Goal: Transaction & Acquisition: Purchase product/service

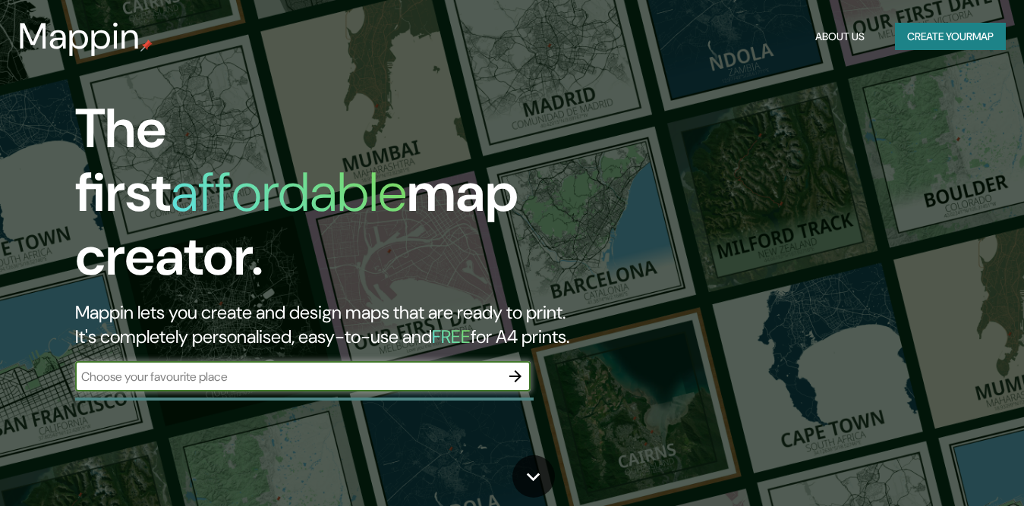
click at [419, 368] on input "text" at bounding box center [287, 376] width 425 height 17
type input "venezuela"
click at [509, 367] on icon "button" at bounding box center [515, 376] width 18 height 18
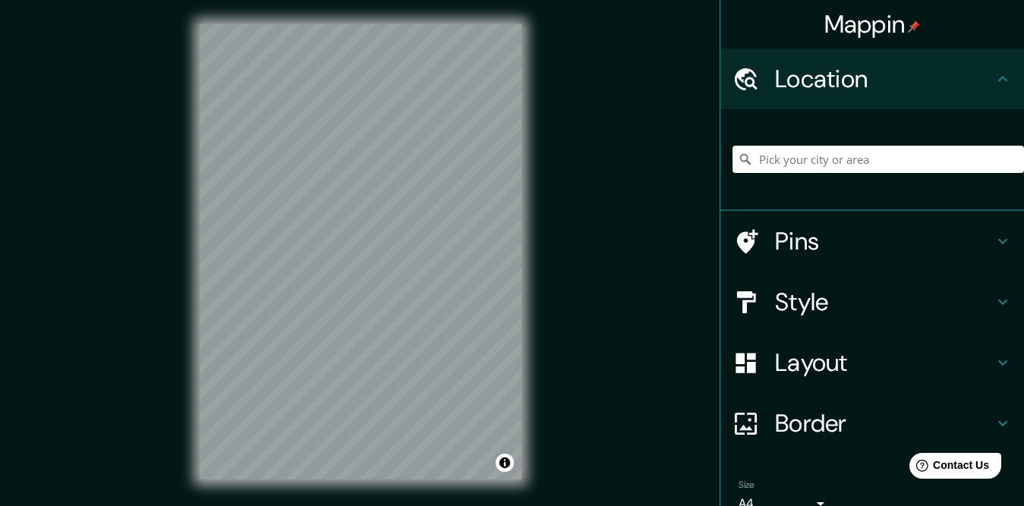
click at [766, 155] on input "Pick your city or area" at bounding box center [879, 159] width 292 height 27
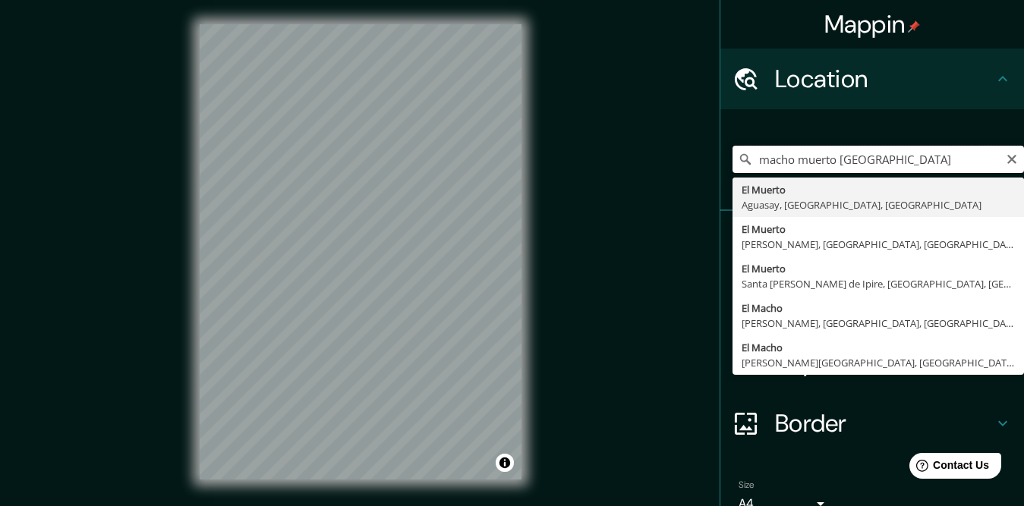
click at [824, 161] on input "macho muerto venezuela" at bounding box center [879, 159] width 292 height 27
type input "Mariño, Nueva Esparta, Venezuela"
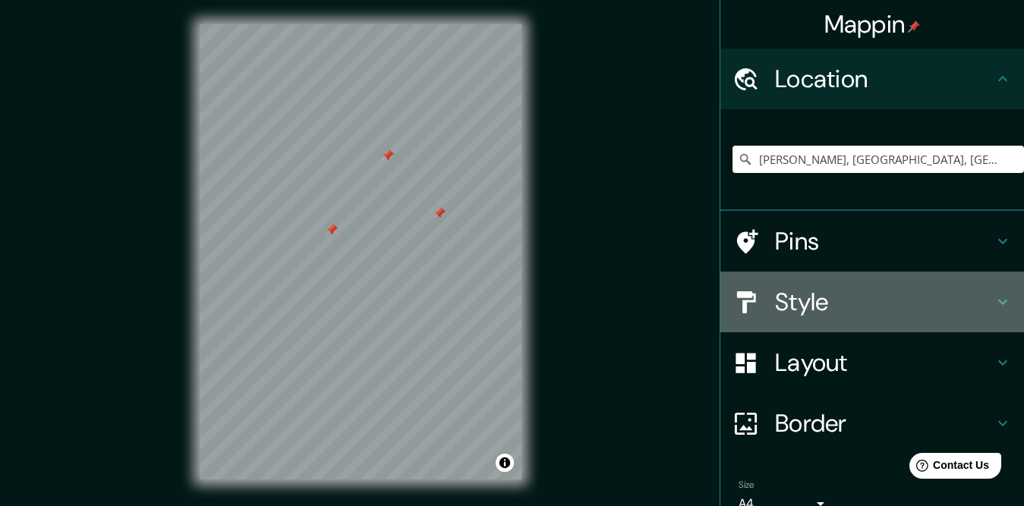
click at [793, 283] on div "Style" at bounding box center [872, 302] width 304 height 61
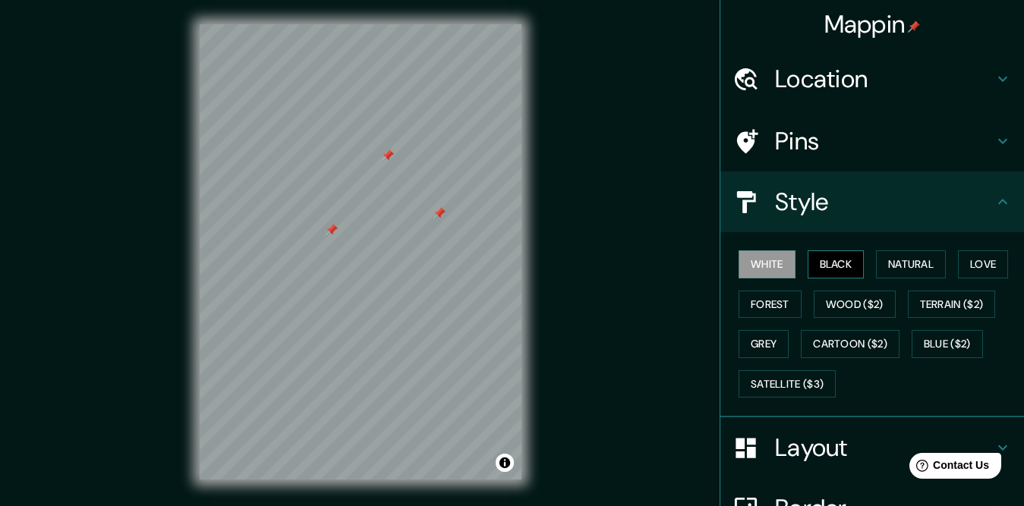
click at [816, 266] on button "Black" at bounding box center [836, 265] width 57 height 28
click at [438, 213] on div at bounding box center [439, 213] width 12 height 12
drag, startPoint x: 438, startPoint y: 213, endPoint x: 430, endPoint y: 232, distance: 20.7
click at [430, 232] on div at bounding box center [431, 231] width 12 height 12
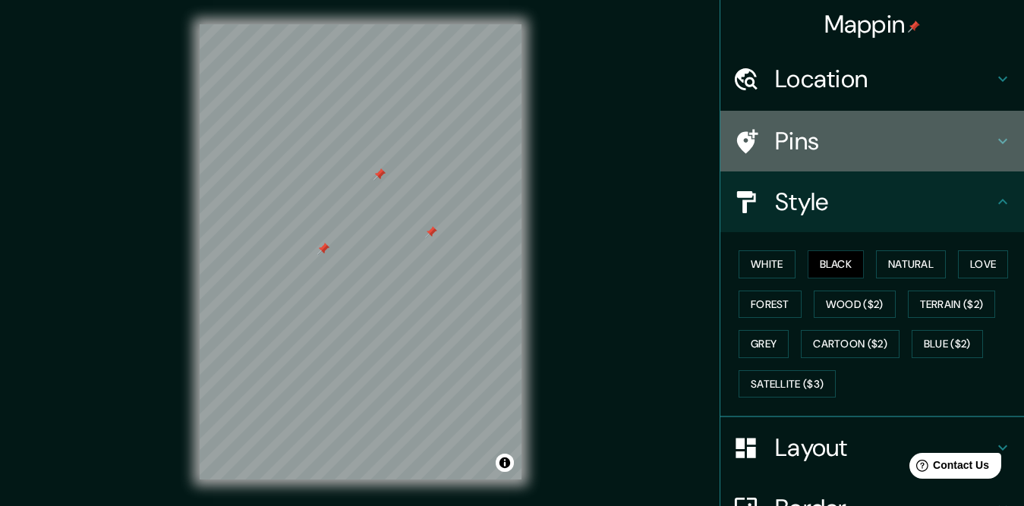
click at [812, 124] on div "Pins" at bounding box center [872, 141] width 304 height 61
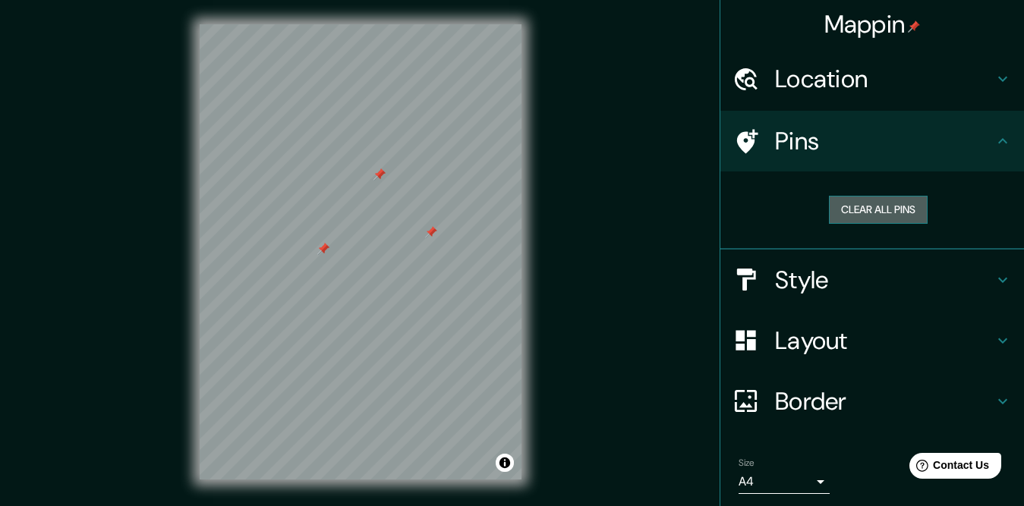
click at [843, 208] on button "Clear all pins" at bounding box center [878, 210] width 99 height 28
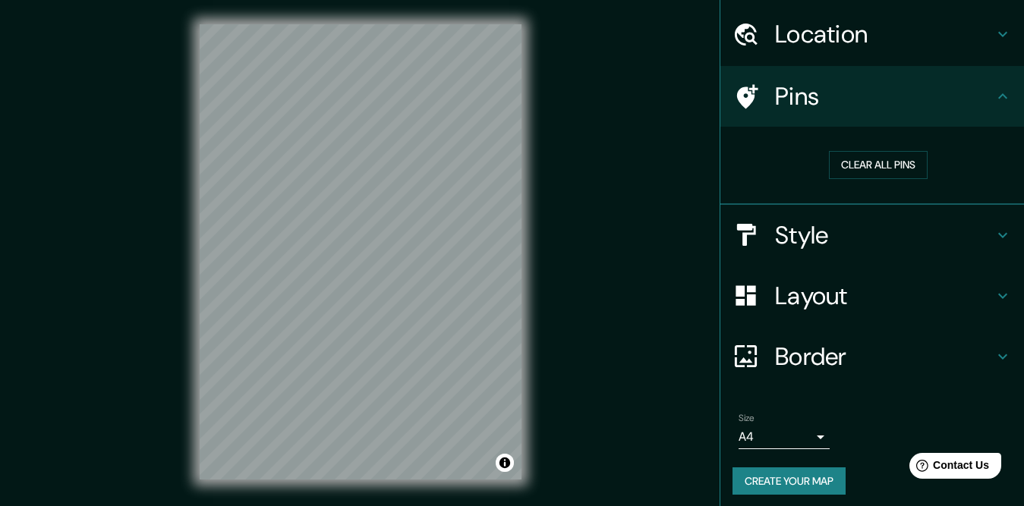
scroll to position [50, 0]
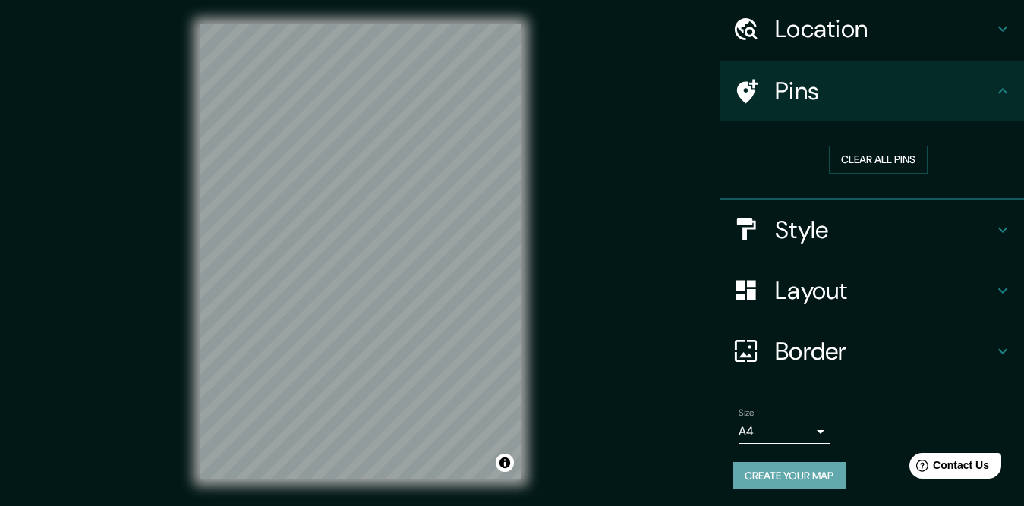
click at [808, 474] on button "Create your map" at bounding box center [789, 476] width 113 height 28
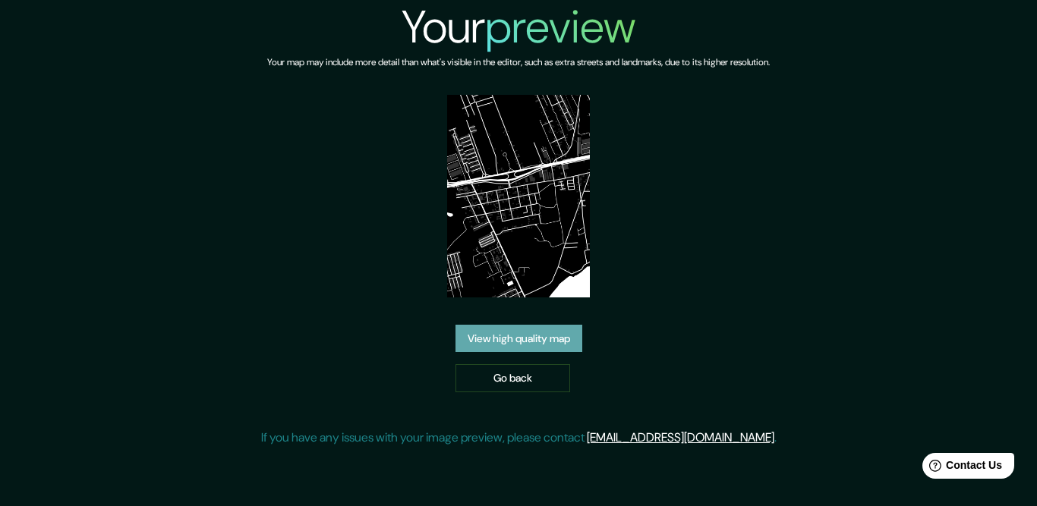
click at [523, 342] on link "View high quality map" at bounding box center [518, 339] width 127 height 28
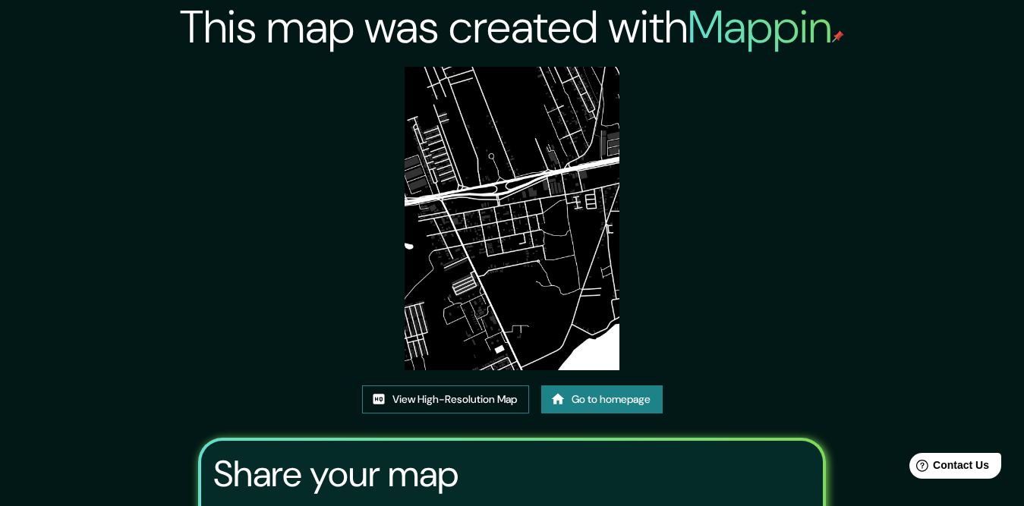
click at [489, 401] on link "View High-Resolution Map" at bounding box center [445, 400] width 167 height 28
click at [580, 277] on img at bounding box center [512, 219] width 215 height 304
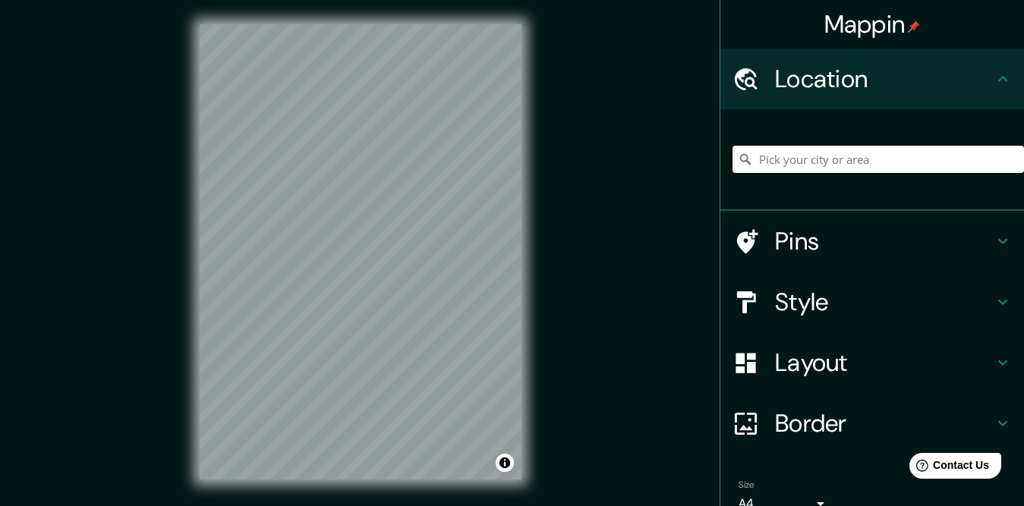
click at [769, 155] on input "Pick your city or area" at bounding box center [879, 159] width 292 height 27
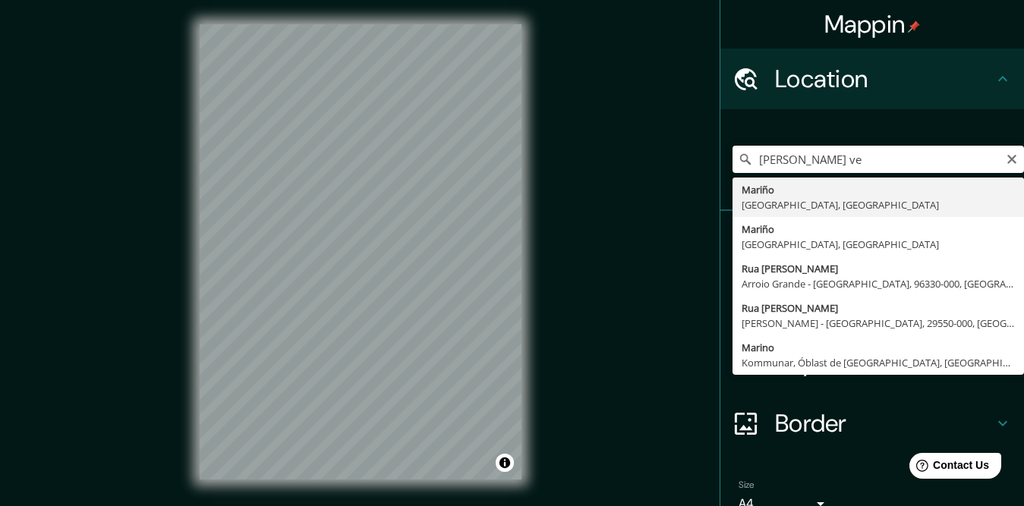
type input "[PERSON_NAME], [GEOGRAPHIC_DATA], [GEOGRAPHIC_DATA]"
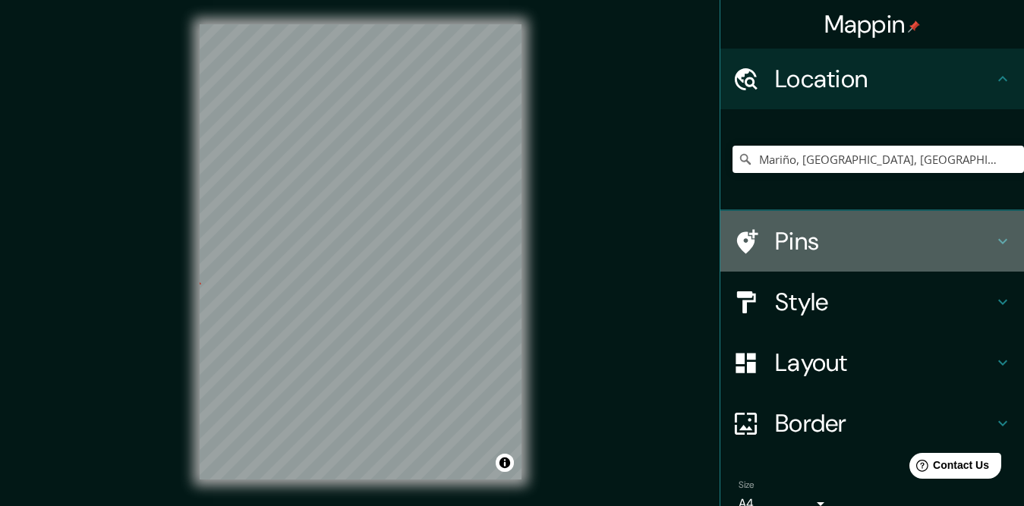
click at [819, 238] on h4 "Pins" at bounding box center [884, 241] width 219 height 30
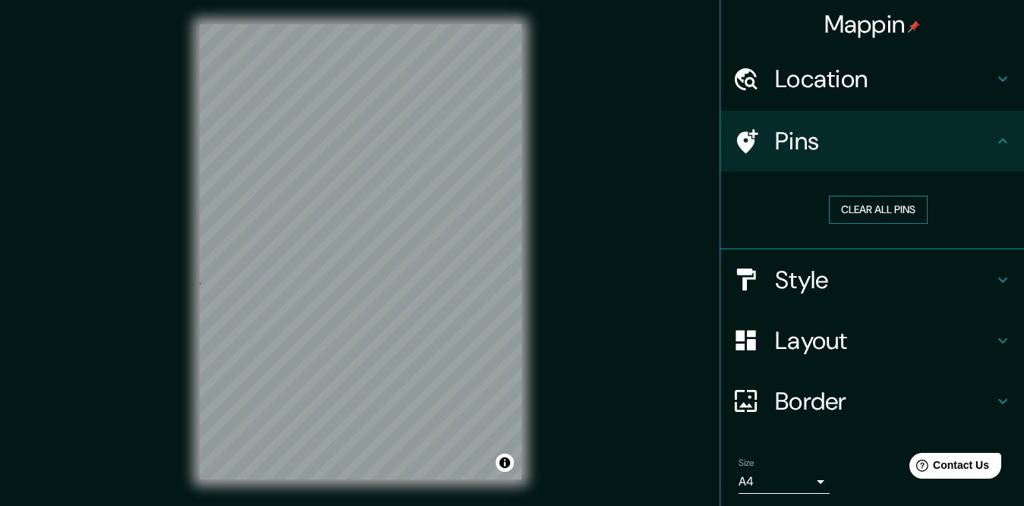
click at [847, 211] on button "Clear all pins" at bounding box center [878, 210] width 99 height 28
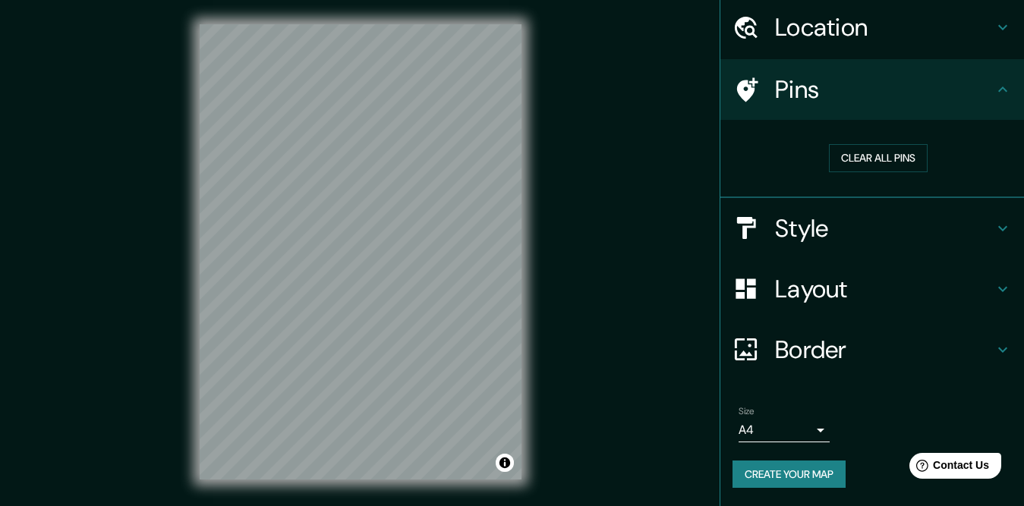
click at [803, 481] on button "Create your map" at bounding box center [789, 475] width 113 height 28
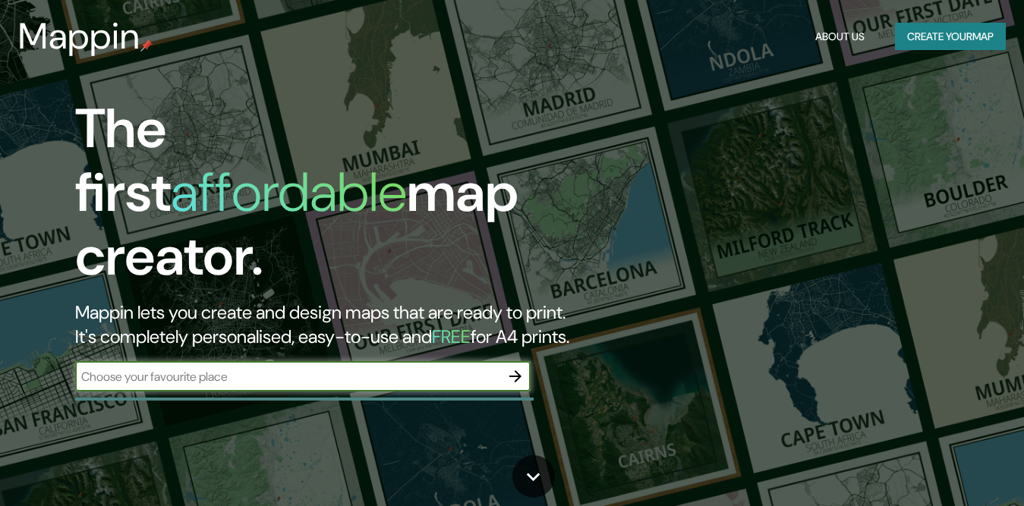
click at [420, 368] on input "text" at bounding box center [287, 376] width 425 height 17
type input "brazilia brasil"
click at [517, 370] on icon "button" at bounding box center [515, 376] width 18 height 18
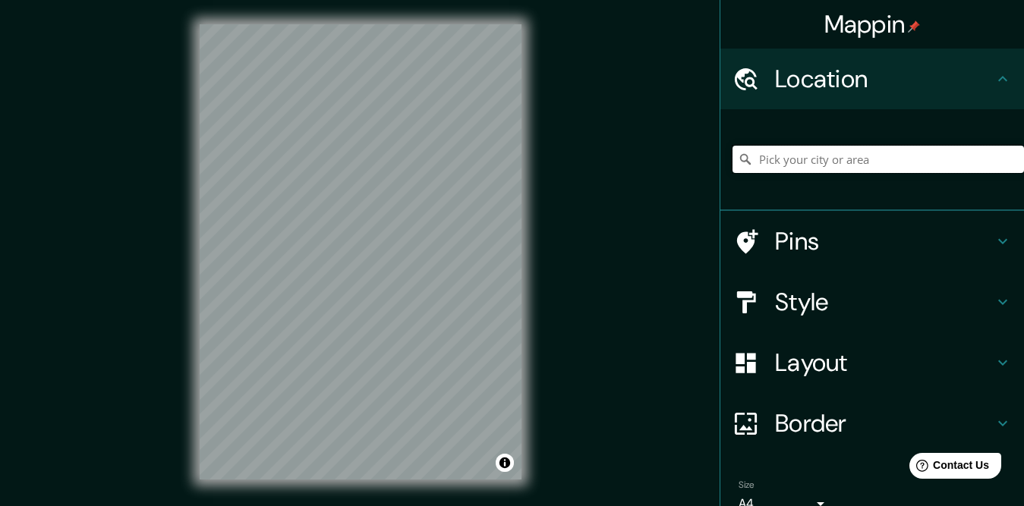
click at [764, 166] on input "Pick your city or area" at bounding box center [879, 159] width 292 height 27
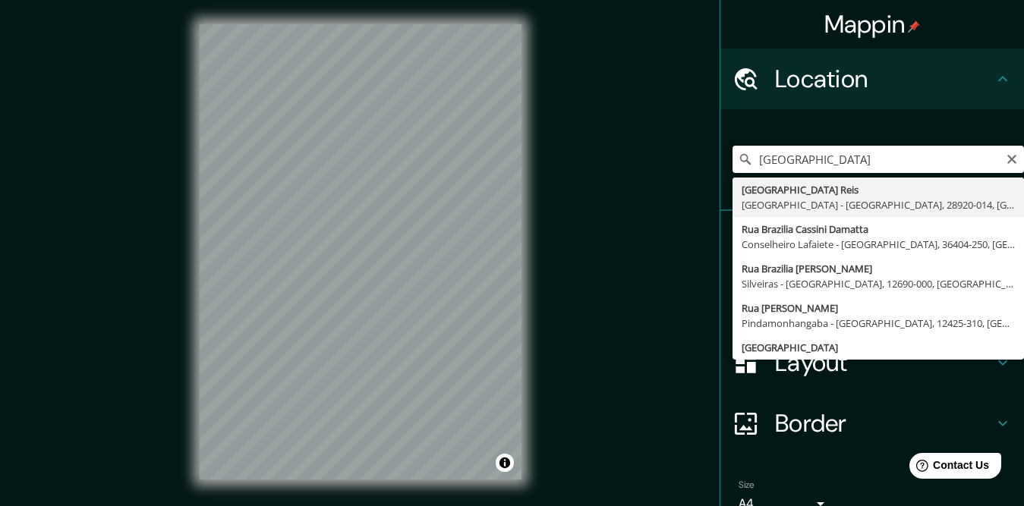
click at [802, 156] on input "brazilia" at bounding box center [879, 159] width 292 height 27
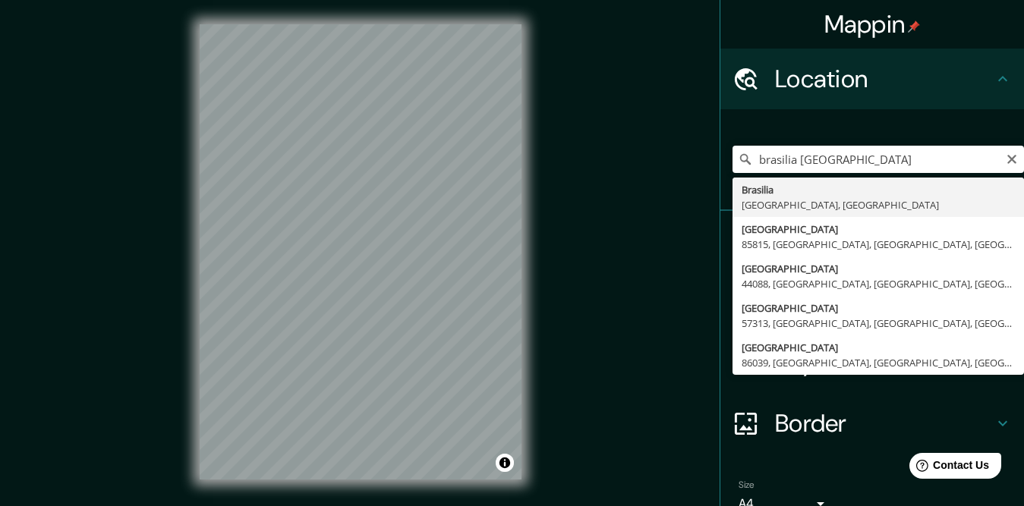
type input "Brasilia, Distrito Federal, Brasil"
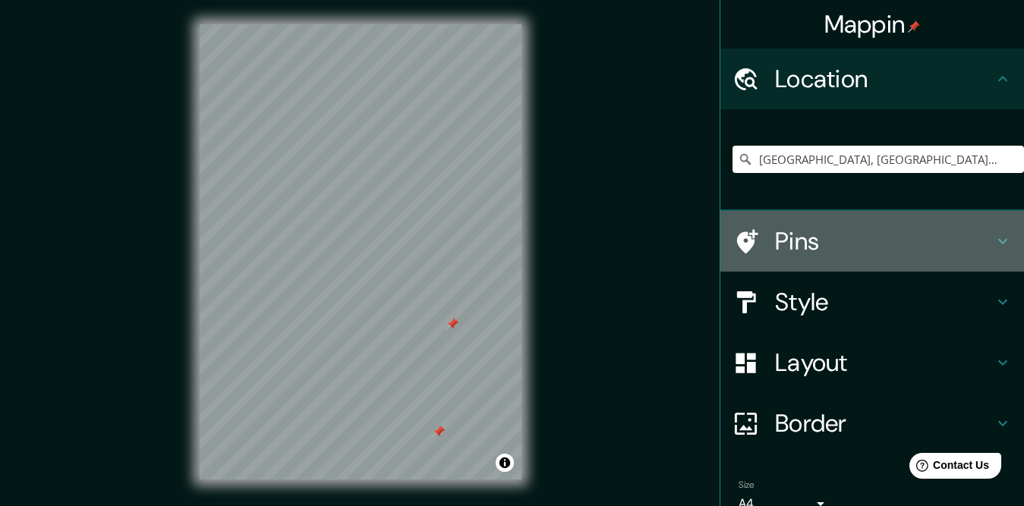
click at [831, 235] on h4 "Pins" at bounding box center [884, 241] width 219 height 30
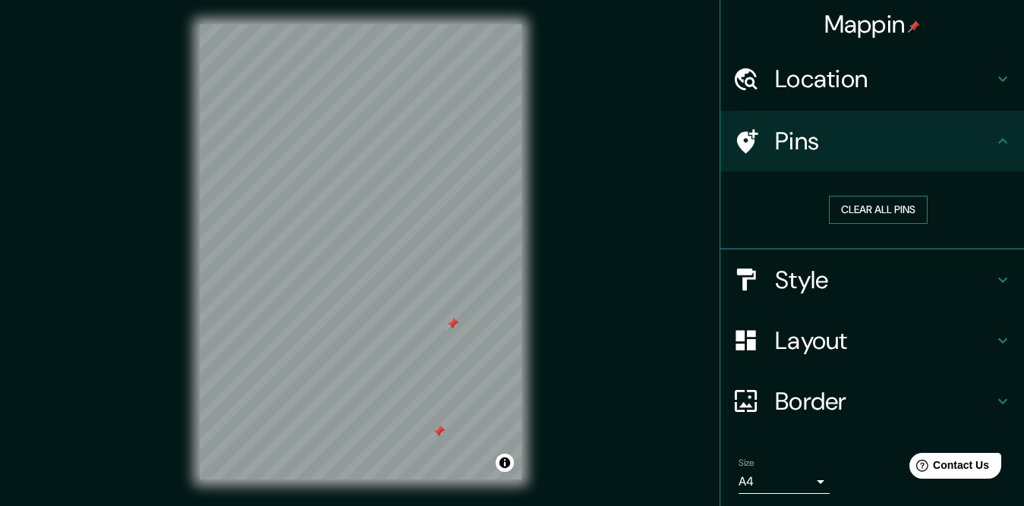
click at [838, 216] on button "Clear all pins" at bounding box center [878, 210] width 99 height 28
click at [624, 298] on div "Mappin Location Brasilia, Distrito Federal, Brasil Pins Clear all pins Style La…" at bounding box center [512, 264] width 1024 height 528
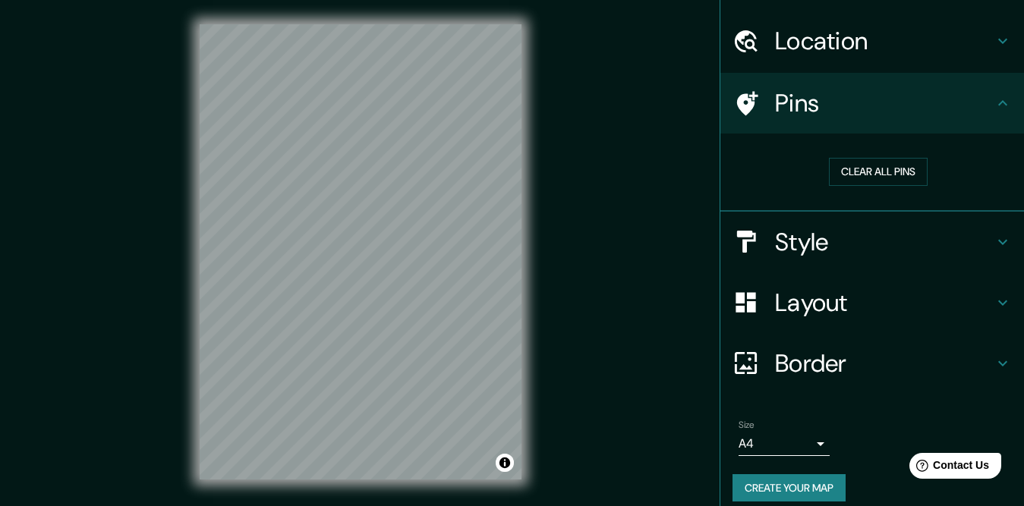
scroll to position [52, 0]
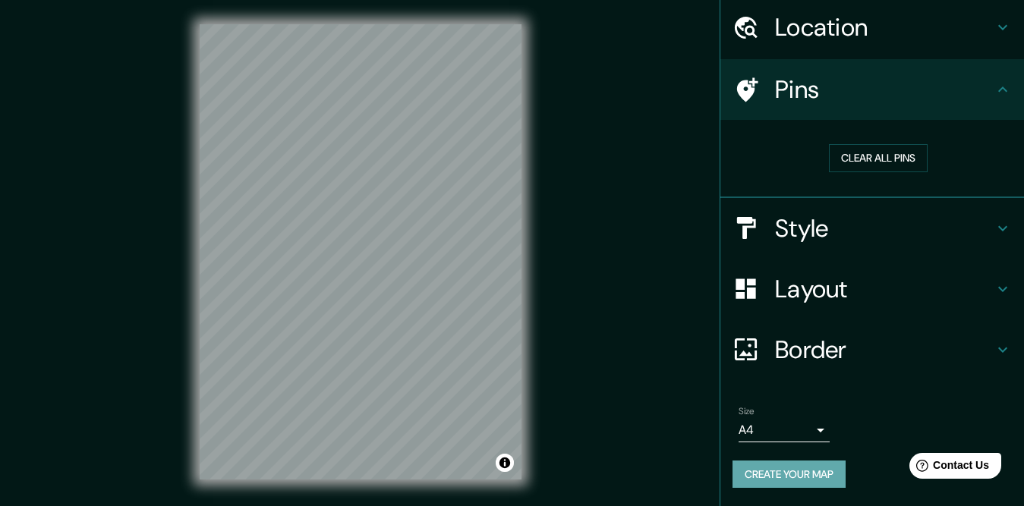
click at [832, 469] on button "Create your map" at bounding box center [789, 475] width 113 height 28
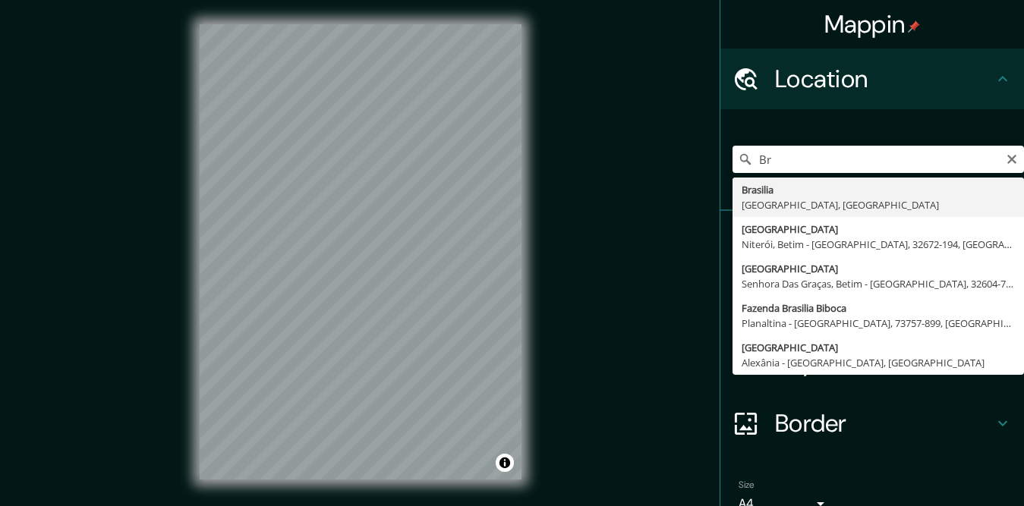
type input "B"
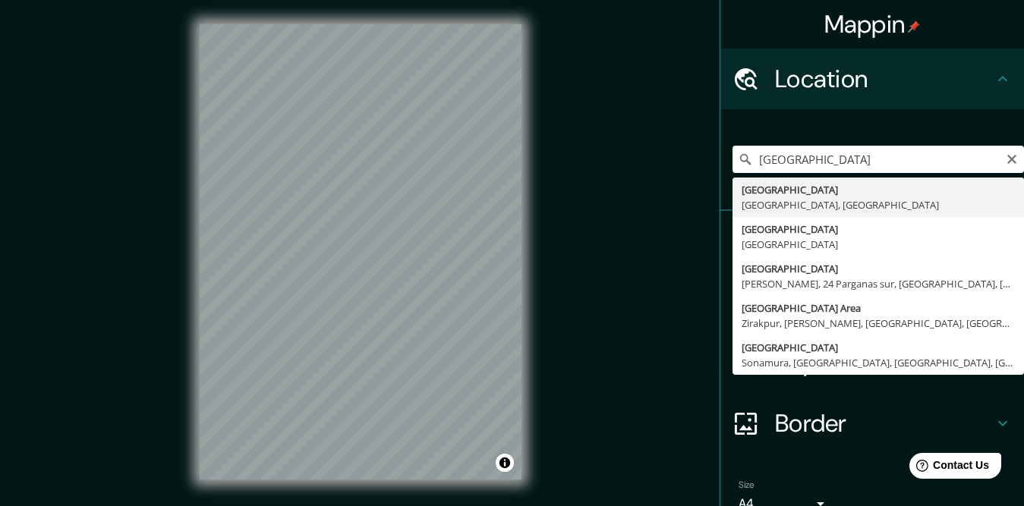
type input "Chandigarh, Chandigarh, India"
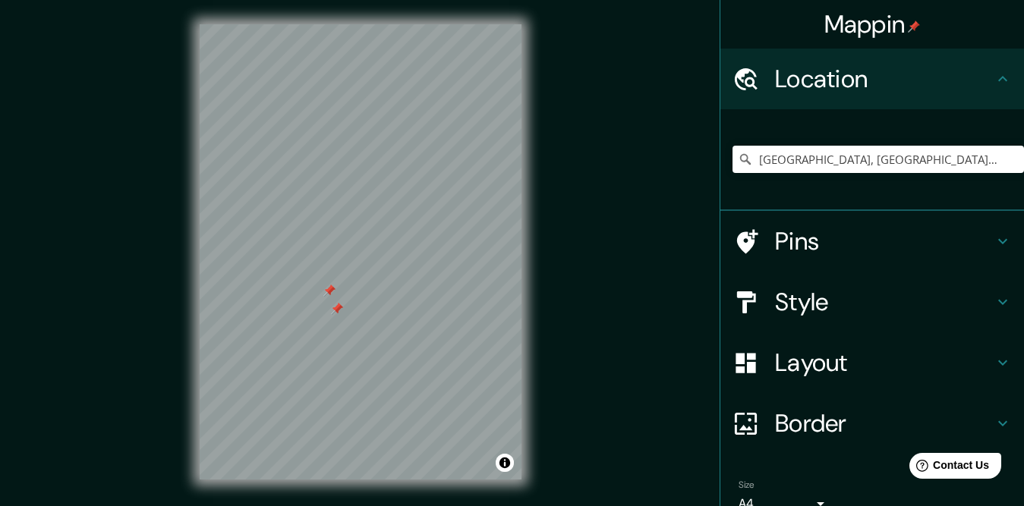
click at [803, 234] on h4 "Pins" at bounding box center [884, 241] width 219 height 30
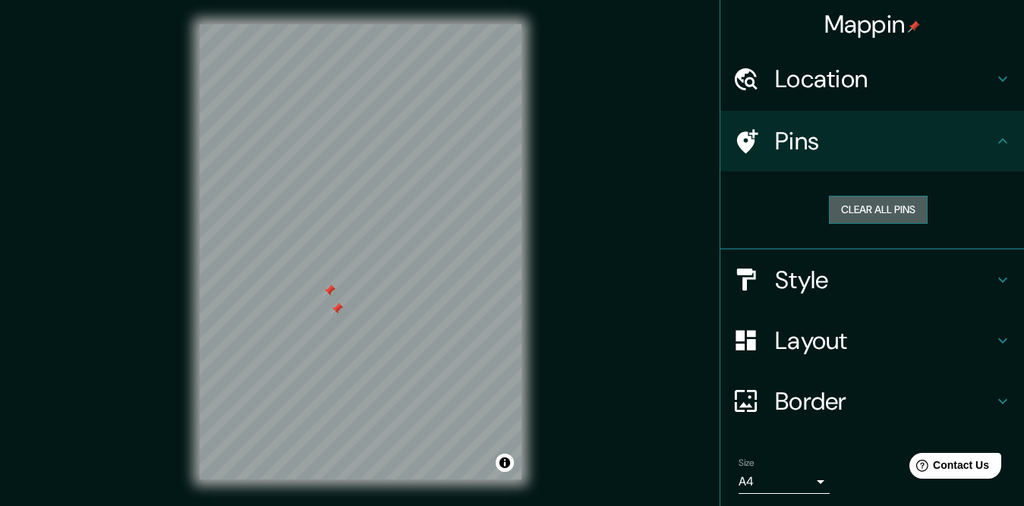
click at [829, 216] on button "Clear all pins" at bounding box center [878, 210] width 99 height 28
click at [796, 477] on body "Mappin Location Chandigarh, Chandigarh, India Pins Clear all pins Style Layout …" at bounding box center [512, 253] width 1024 height 506
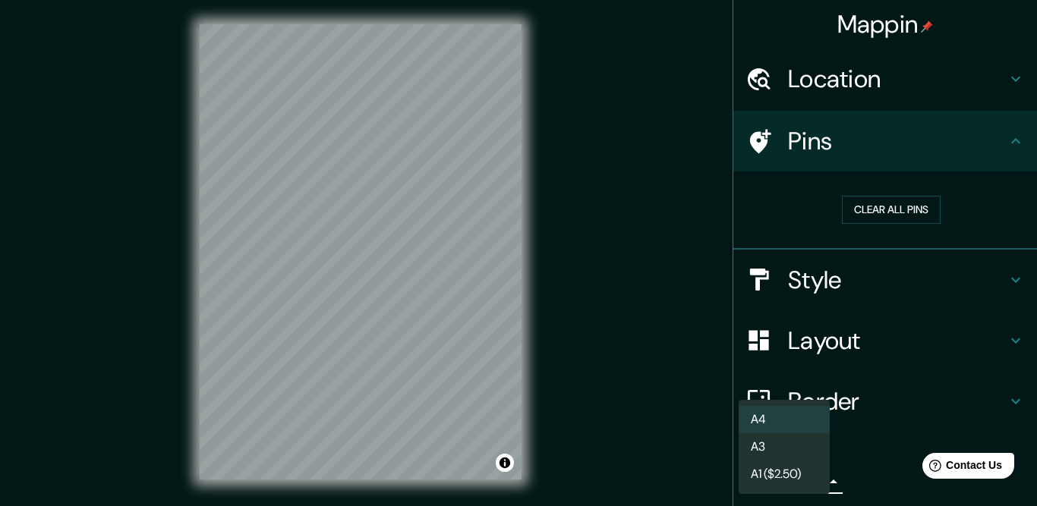
click at [857, 441] on div at bounding box center [518, 253] width 1037 height 506
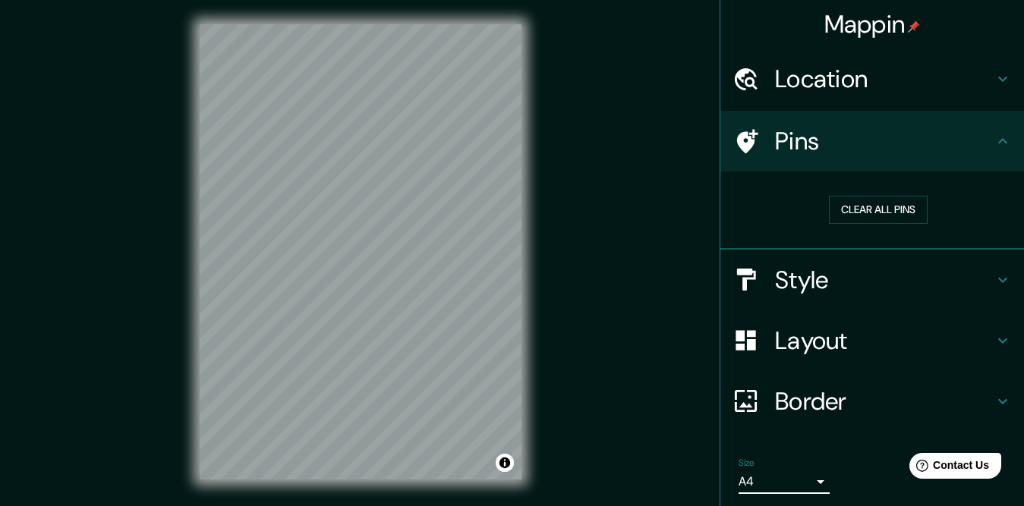
click at [938, 406] on h4 "Border" at bounding box center [884, 401] width 219 height 30
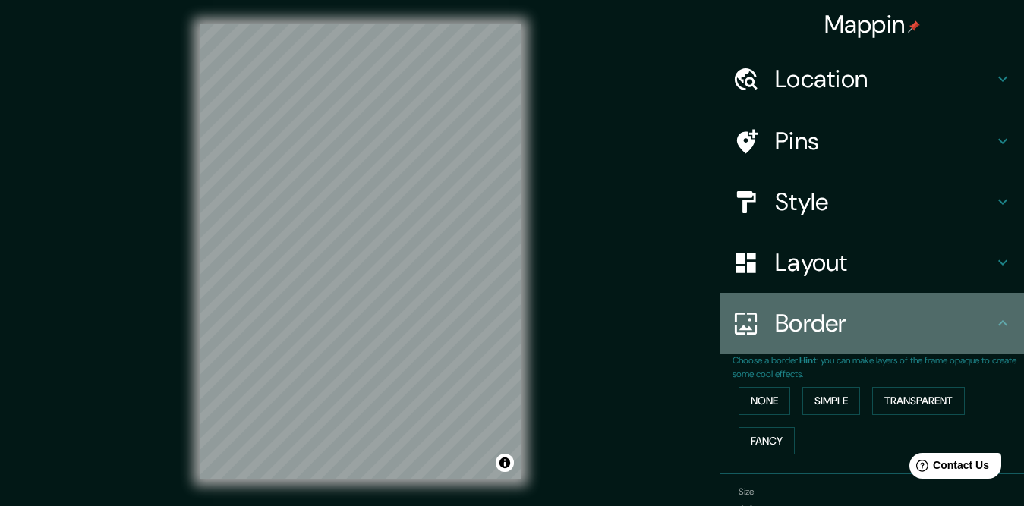
click at [927, 323] on h4 "Border" at bounding box center [884, 323] width 219 height 30
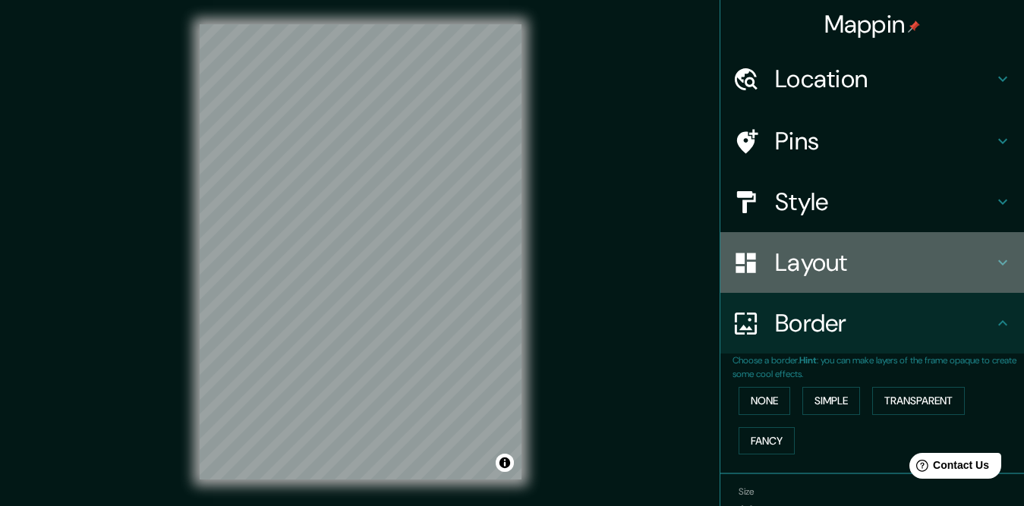
click at [972, 259] on h4 "Layout" at bounding box center [884, 262] width 219 height 30
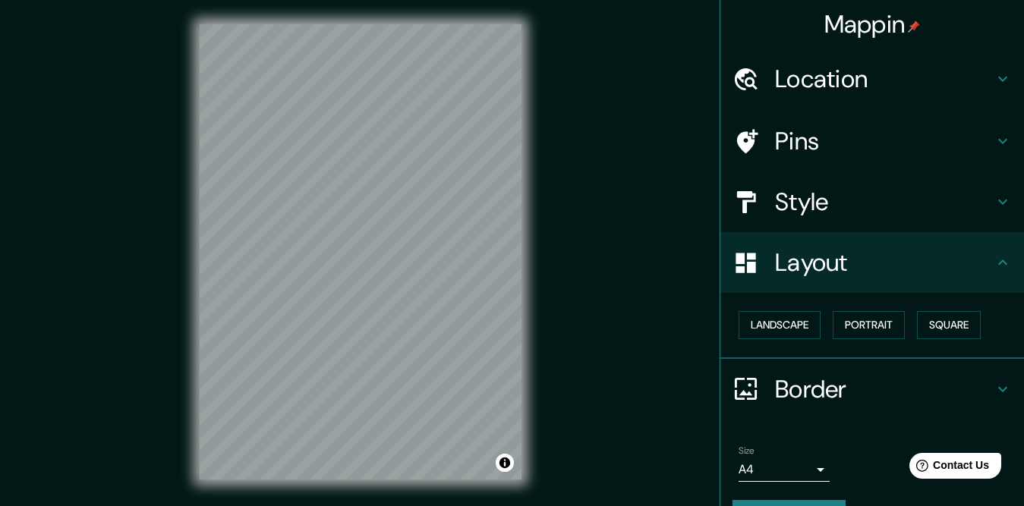
click at [972, 259] on h4 "Layout" at bounding box center [884, 262] width 219 height 30
click at [820, 502] on button "Create your map" at bounding box center [789, 514] width 113 height 28
